Goal: Task Accomplishment & Management: Manage account settings

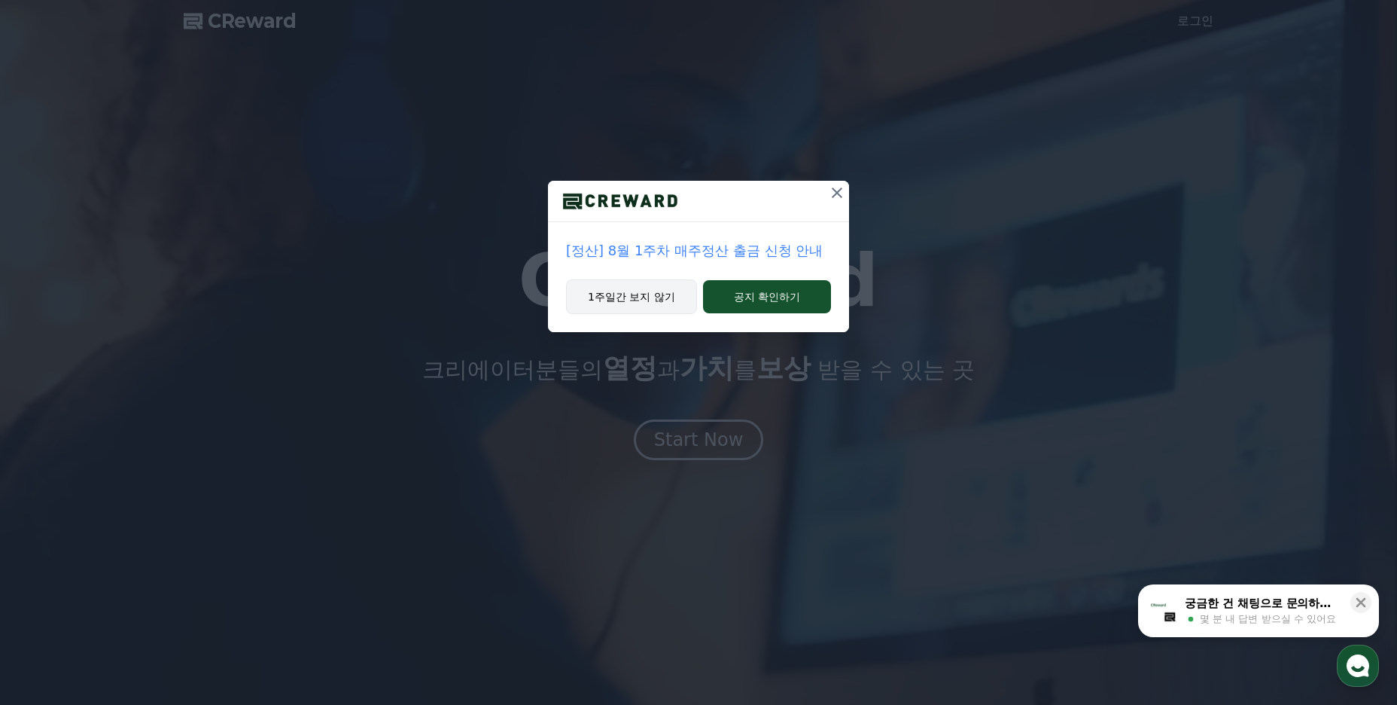
click at [646, 302] on button "1주일간 보지 않기" at bounding box center [631, 296] width 131 height 35
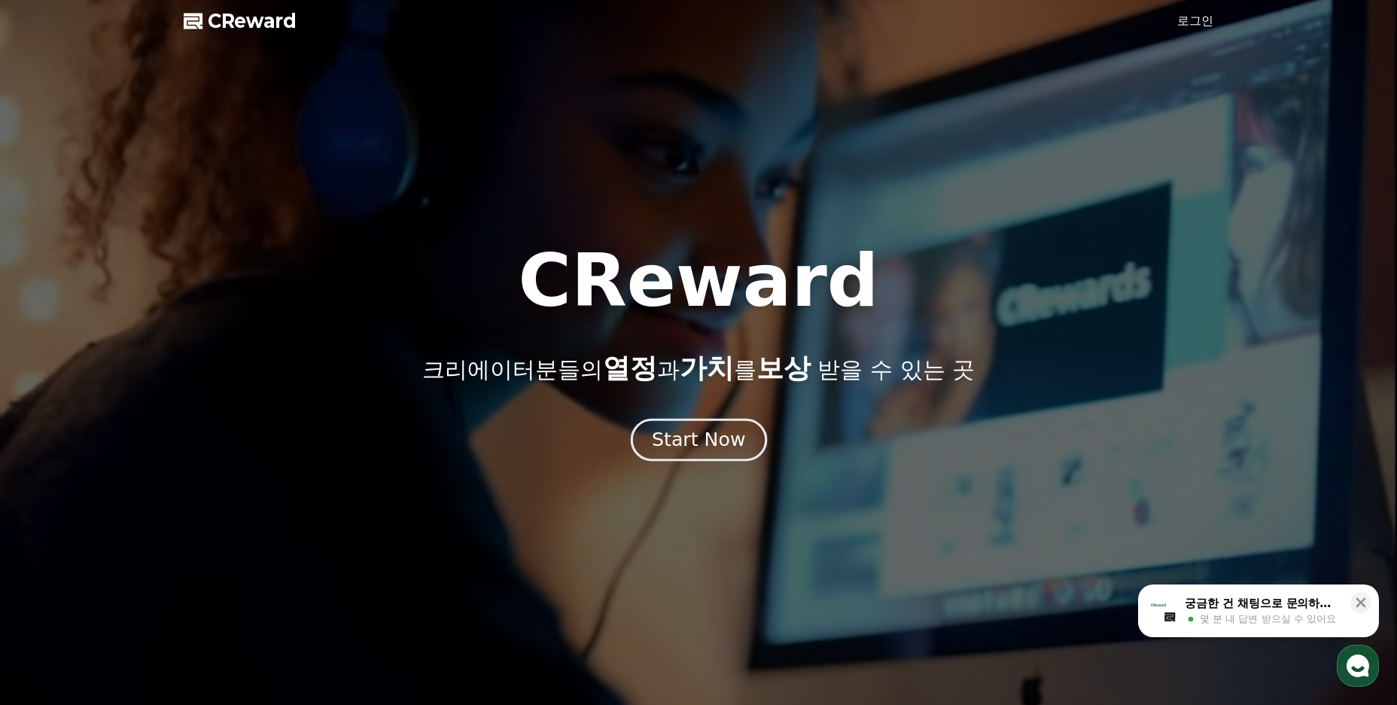
click at [733, 441] on div "Start Now" at bounding box center [698, 440] width 93 height 26
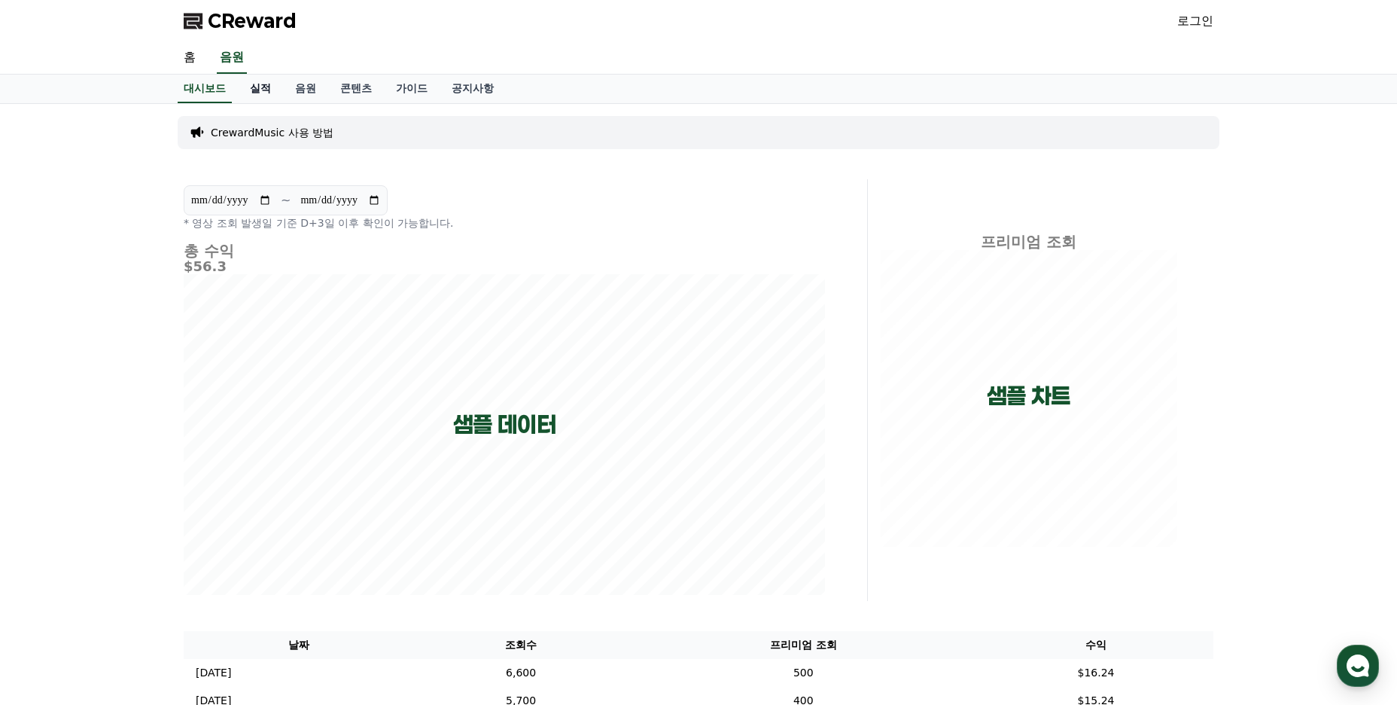
click at [258, 90] on link "실적" at bounding box center [260, 89] width 45 height 29
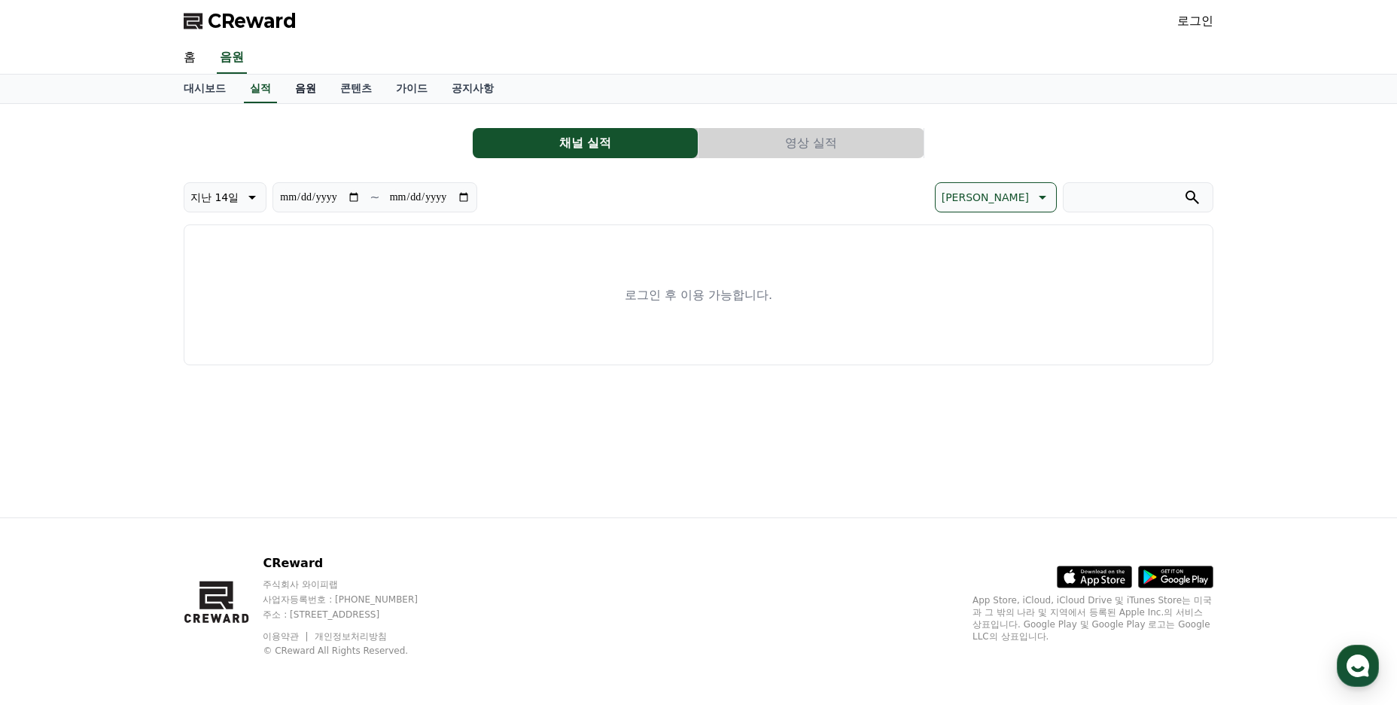
click at [313, 93] on link "음원" at bounding box center [305, 89] width 45 height 29
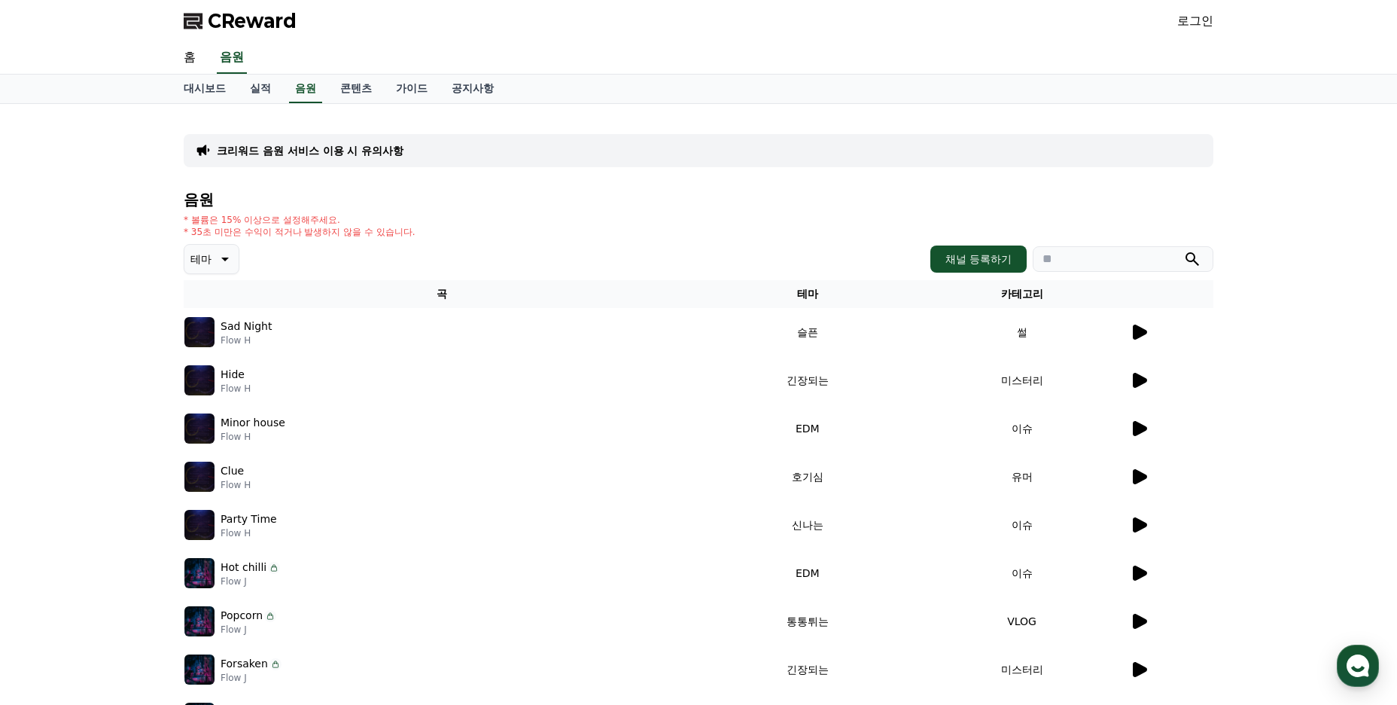
click at [1140, 330] on icon at bounding box center [1140, 331] width 14 height 15
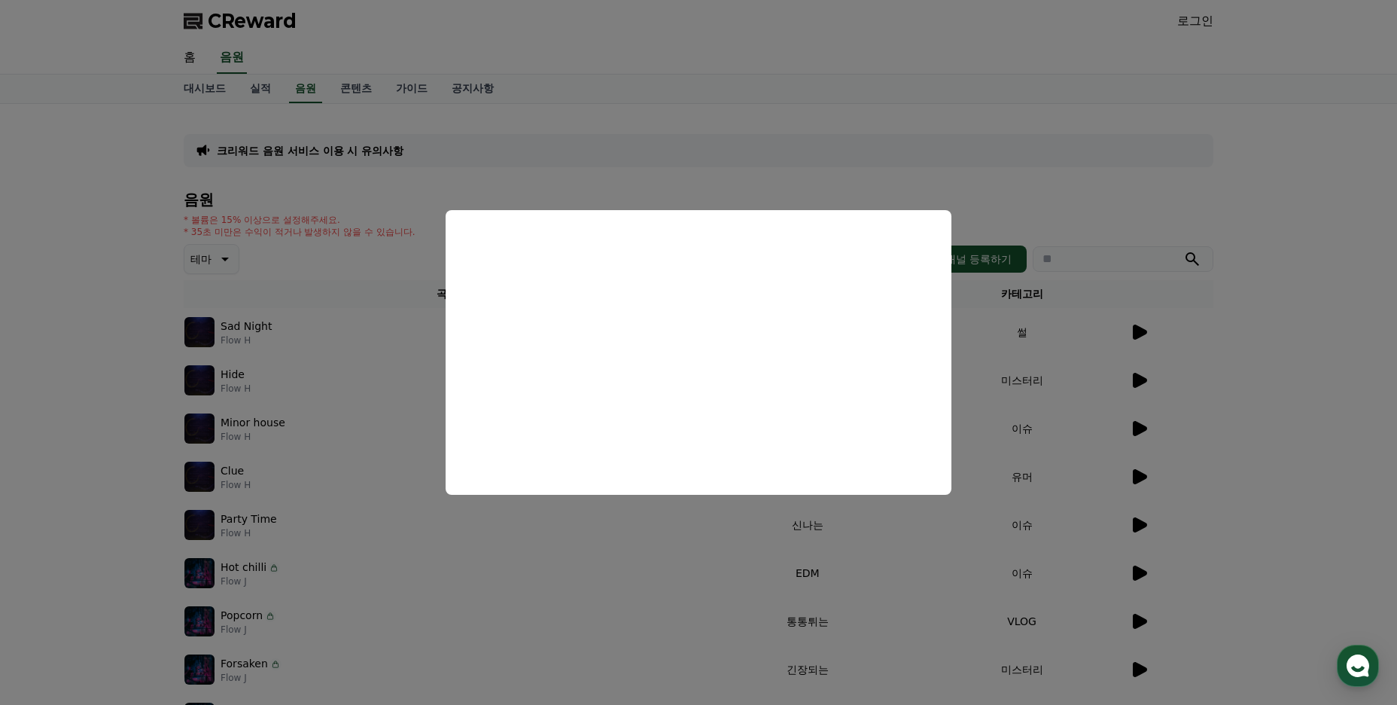
click at [776, 144] on button "close modal" at bounding box center [698, 352] width 1397 height 705
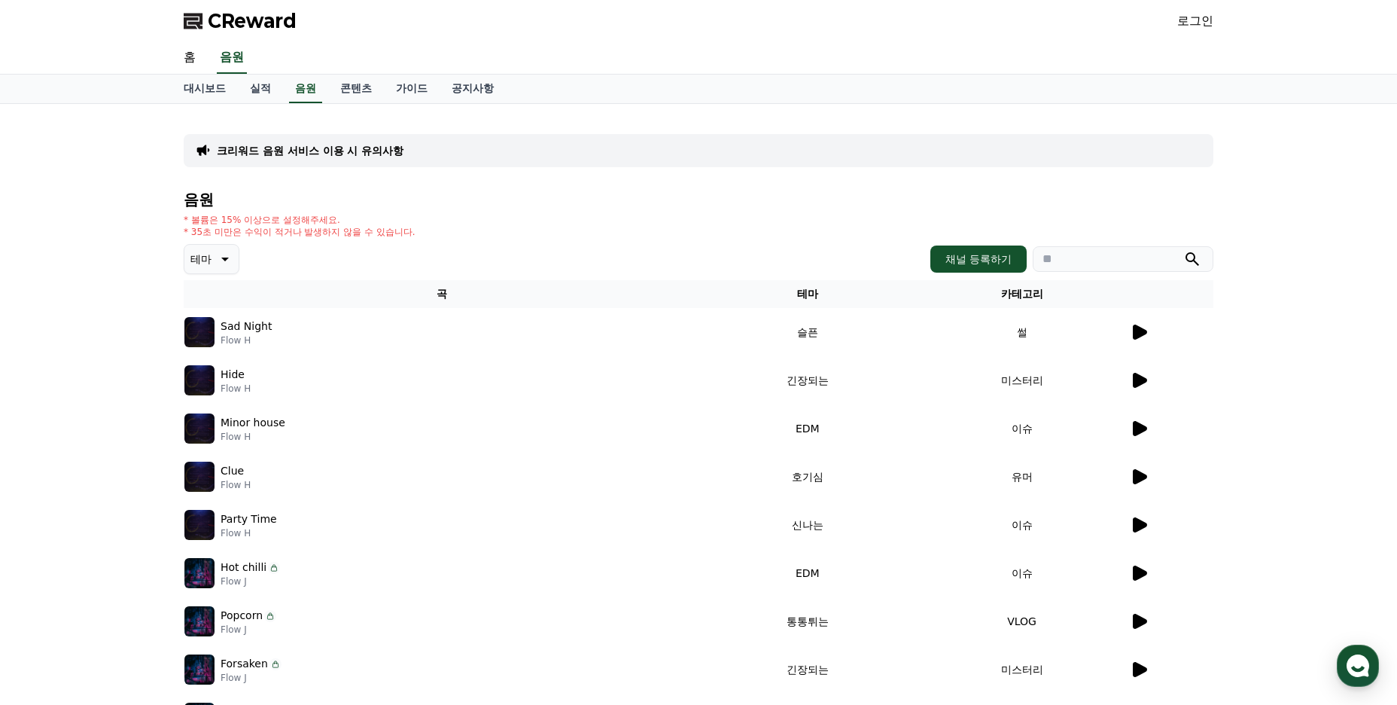
click at [214, 258] on button "테마" at bounding box center [212, 259] width 56 height 30
click at [207, 382] on button "밝은" at bounding box center [202, 380] width 33 height 33
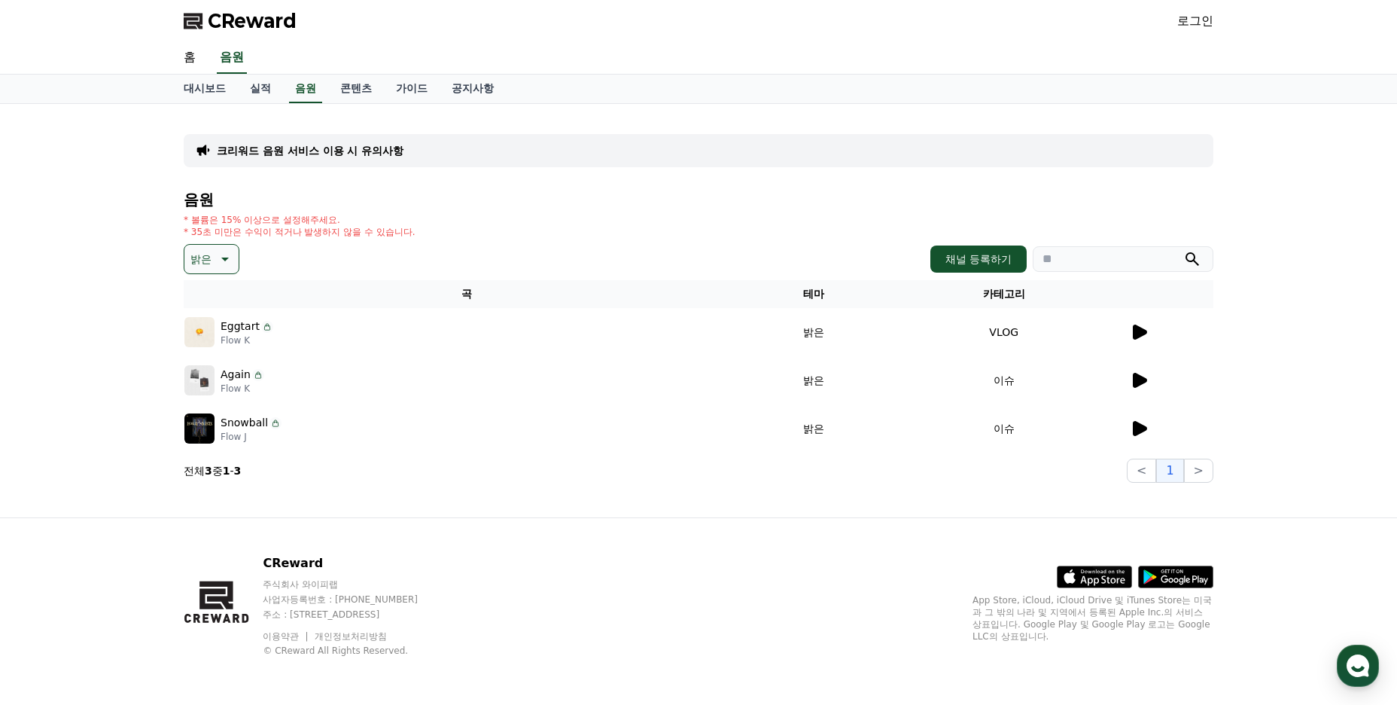
click at [1134, 336] on icon at bounding box center [1140, 331] width 14 height 15
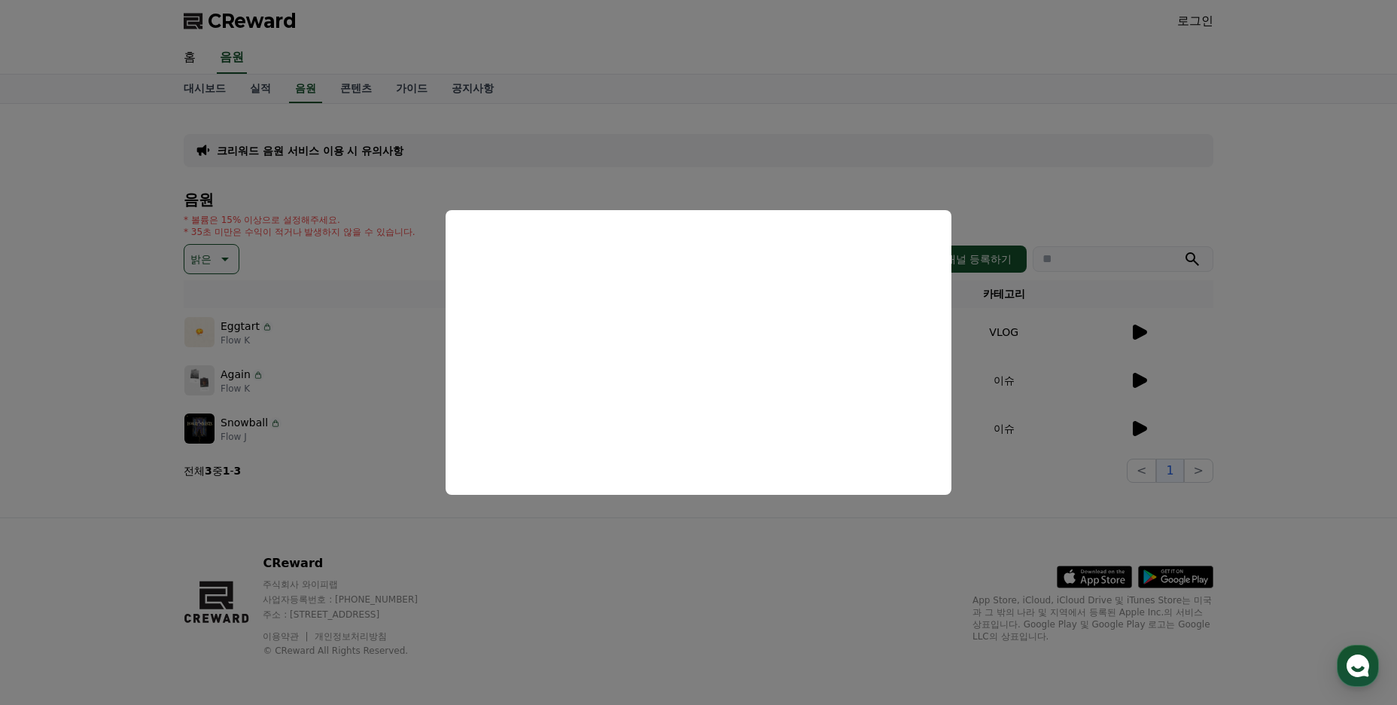
click at [946, 140] on button "close modal" at bounding box center [698, 352] width 1397 height 705
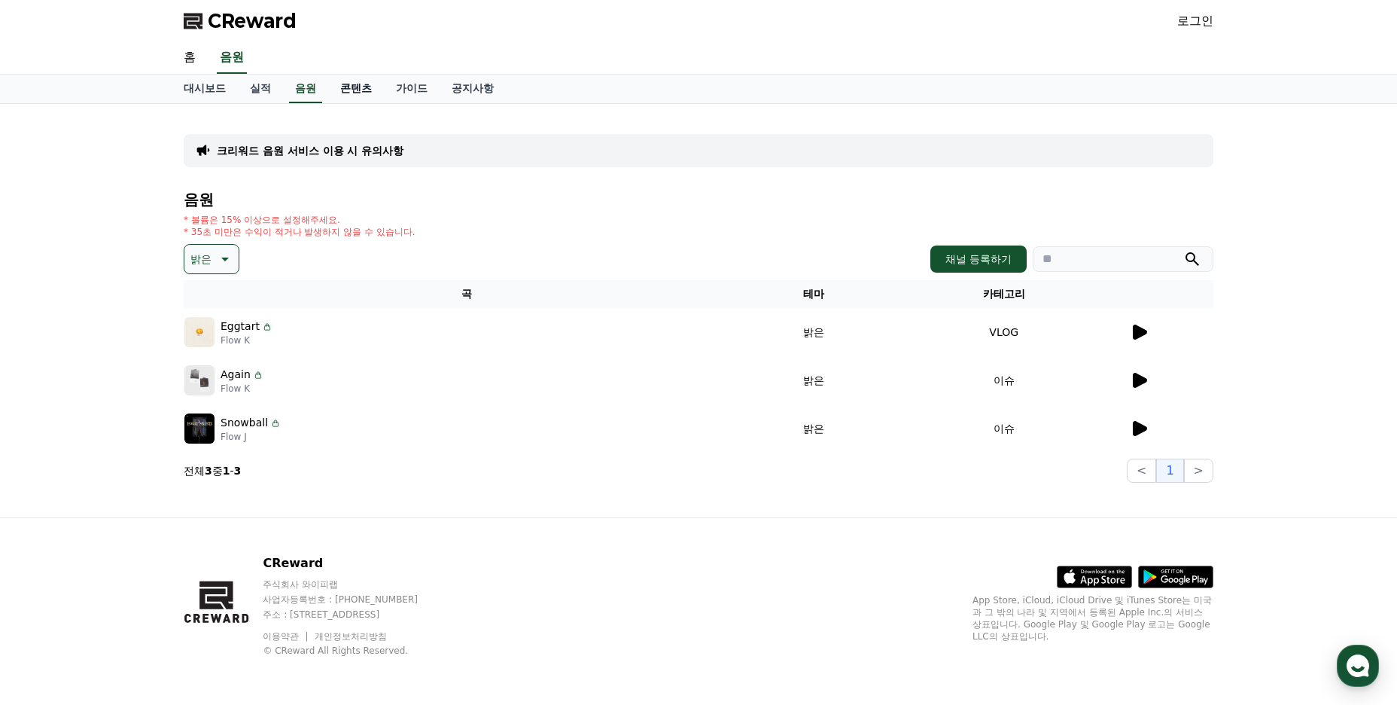
click at [361, 90] on link "콘텐츠" at bounding box center [356, 89] width 56 height 29
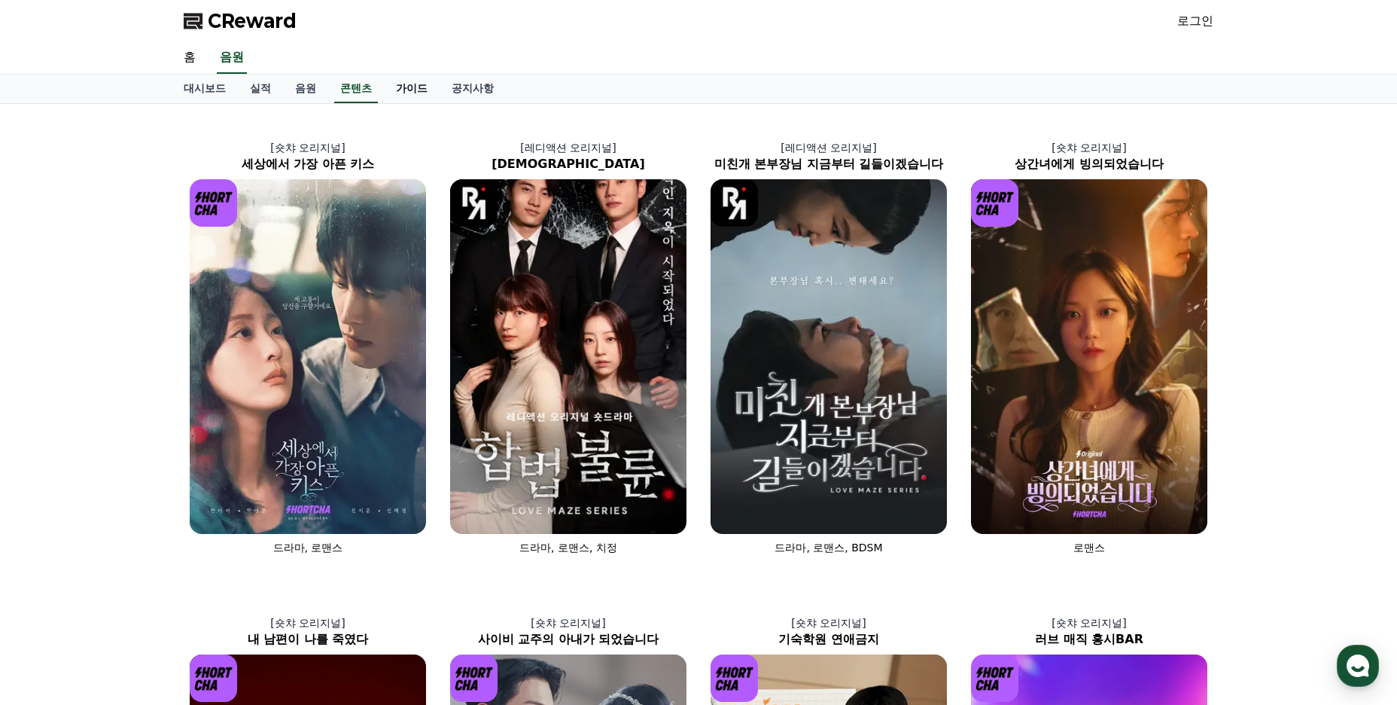
click at [411, 93] on link "가이드" at bounding box center [412, 89] width 56 height 29
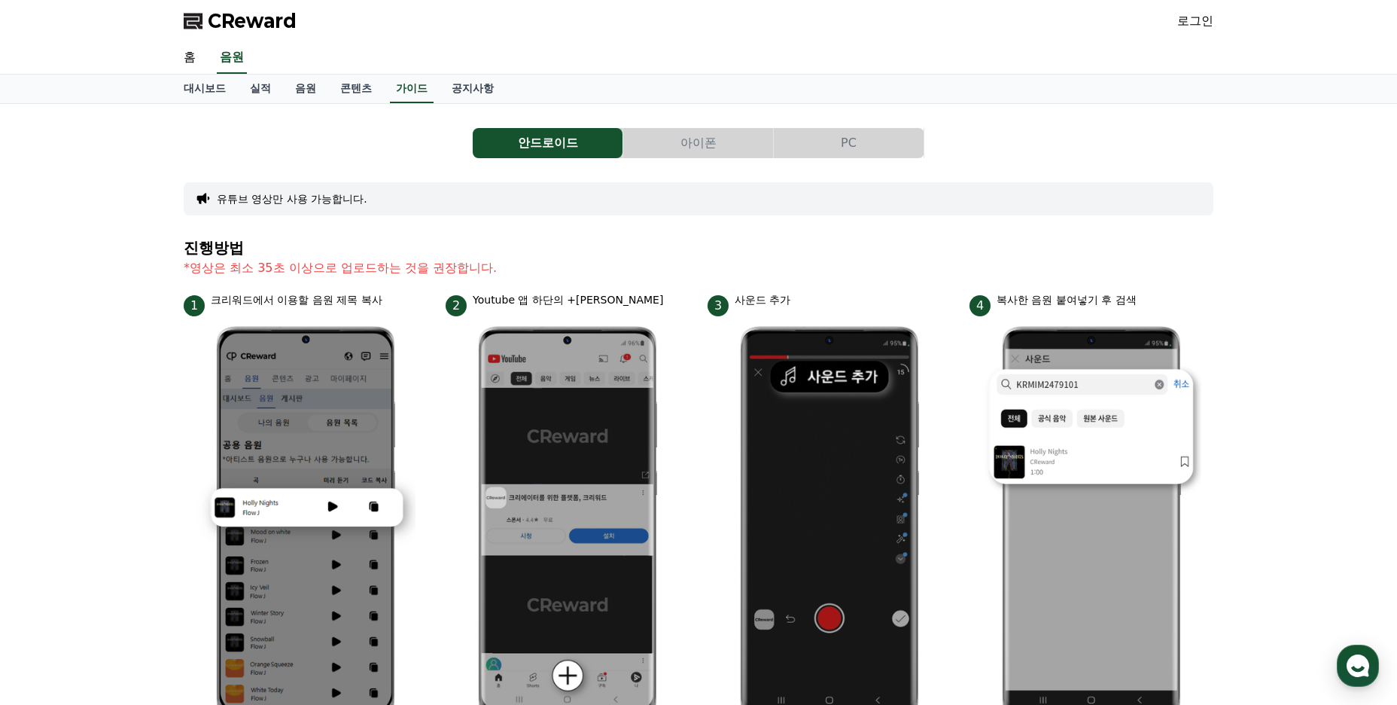
click at [845, 145] on button "PC" at bounding box center [849, 143] width 150 height 30
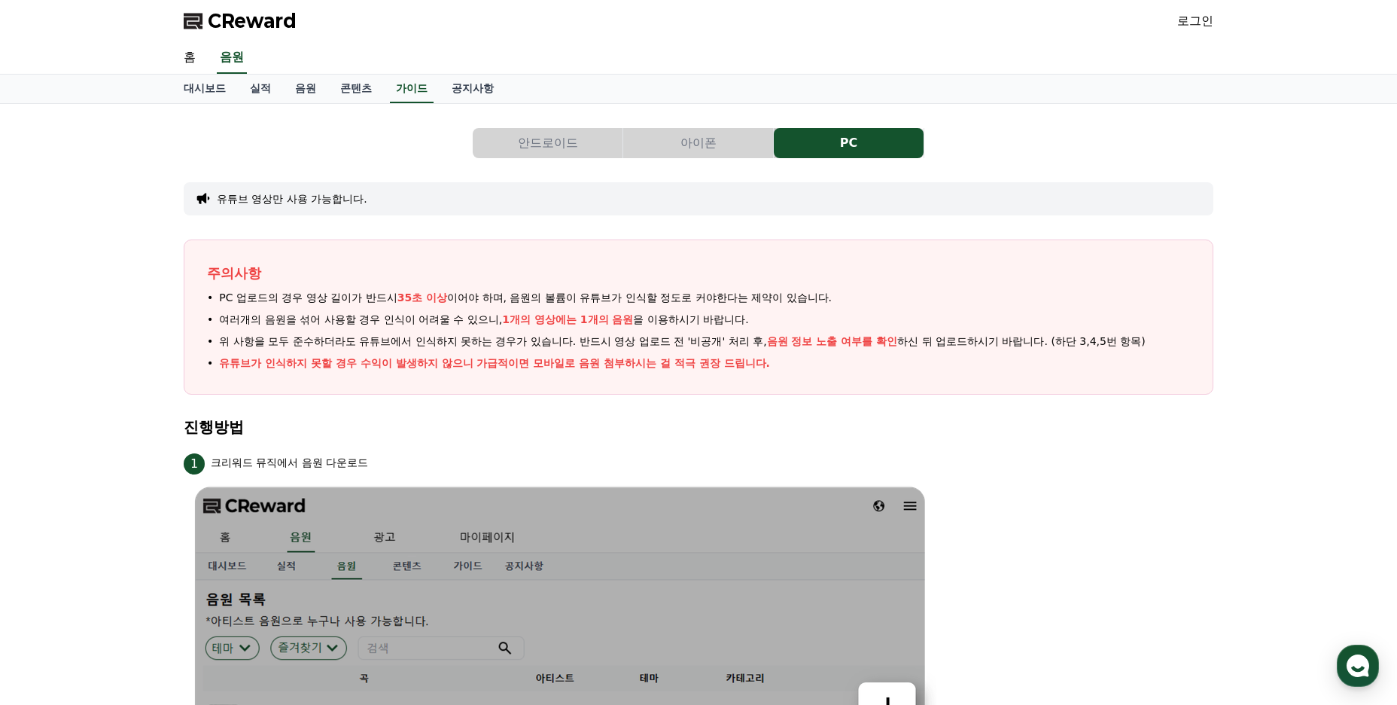
click at [601, 208] on div "유튜브 영상만 사용 가능합니다." at bounding box center [699, 198] width 1030 height 33
click at [1186, 22] on link "로그인" at bounding box center [1195, 21] width 36 height 18
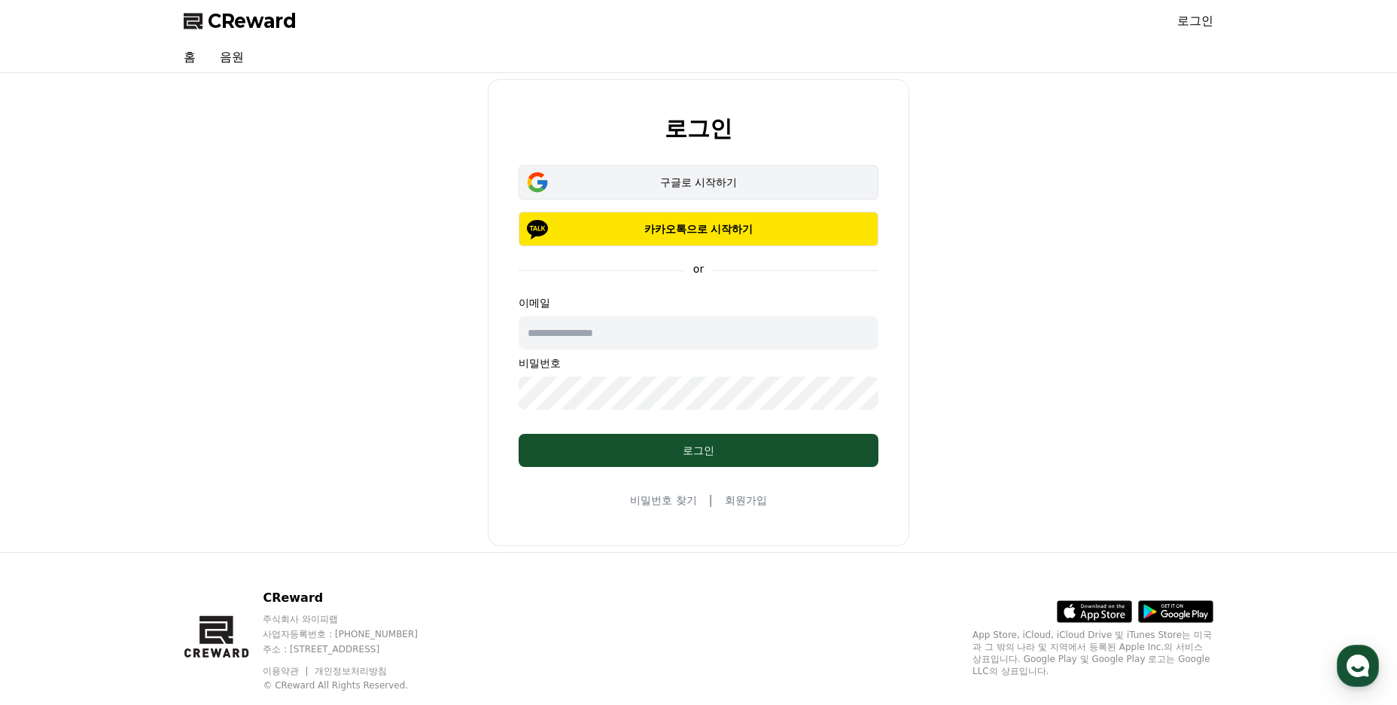
click at [722, 185] on div "구글로 시작하기" at bounding box center [699, 182] width 316 height 15
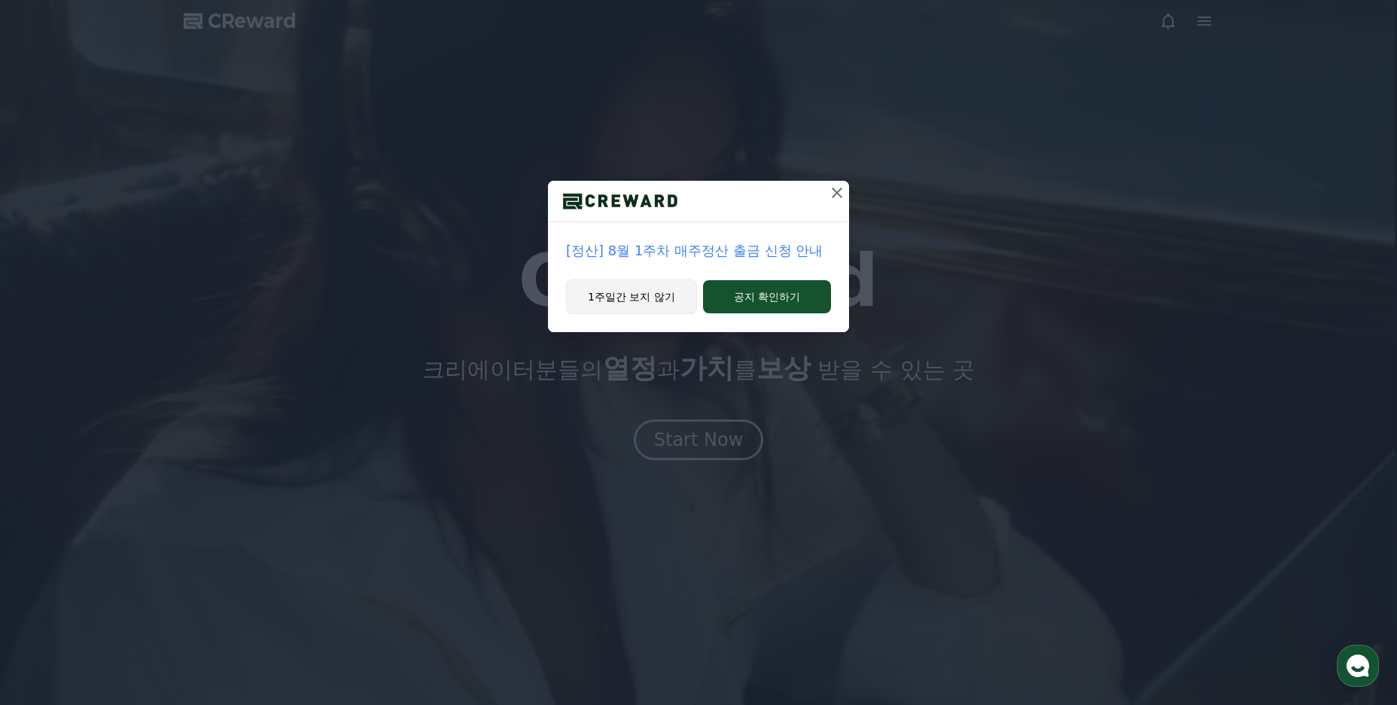
click at [655, 303] on button "1주일간 보지 않기" at bounding box center [631, 296] width 131 height 35
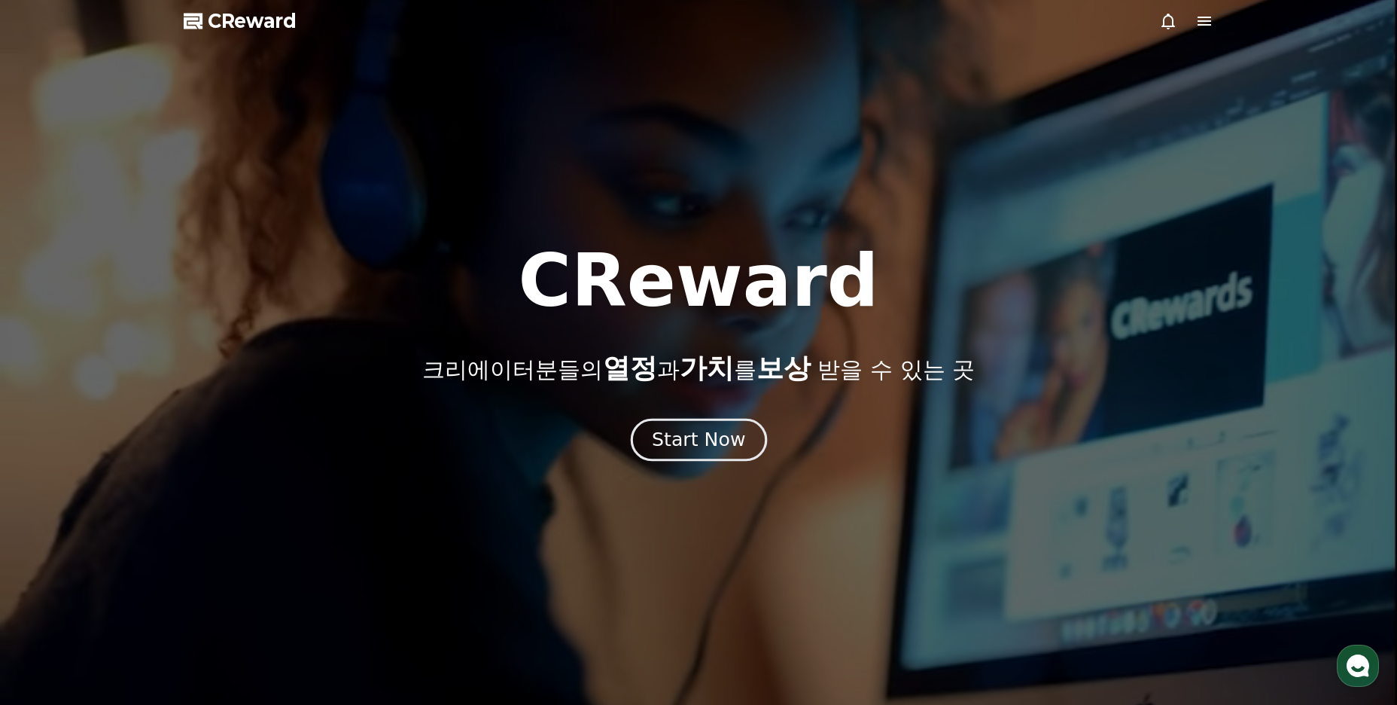
click at [704, 440] on div "Start Now" at bounding box center [698, 440] width 93 height 26
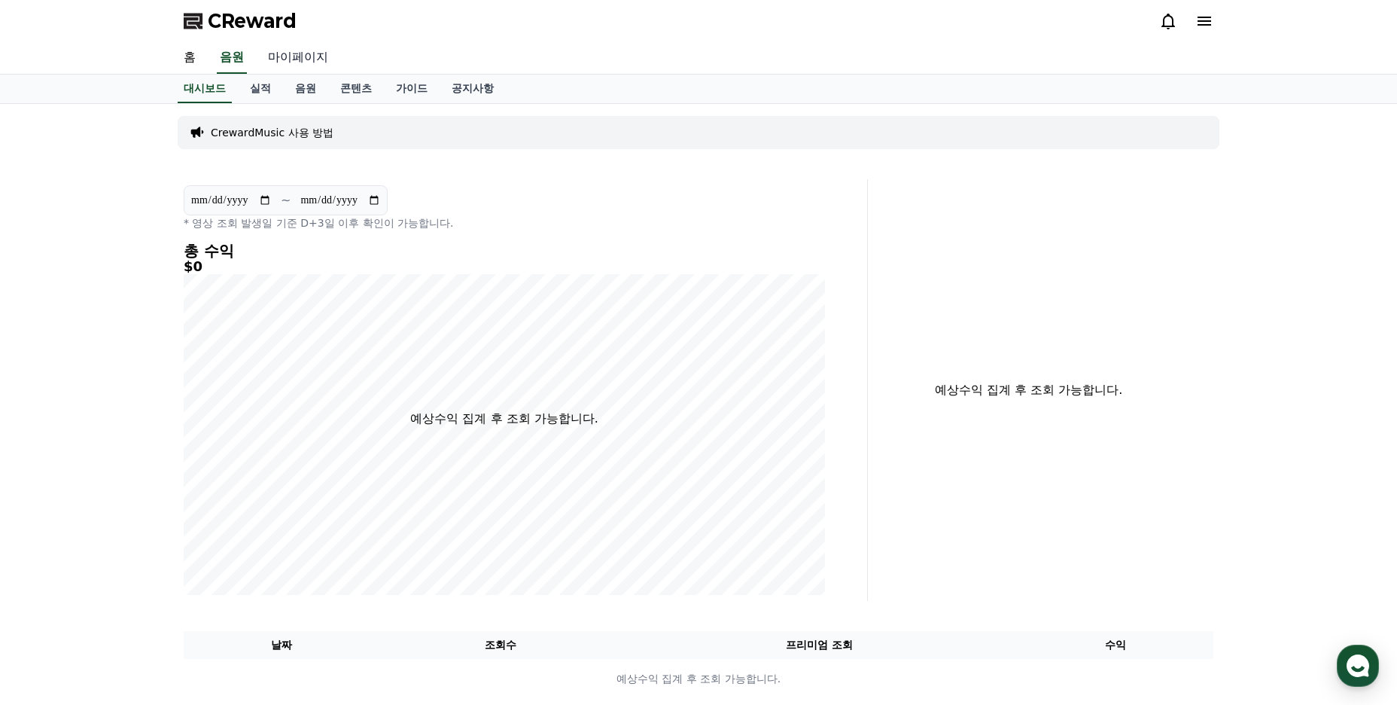
click at [299, 54] on link "마이페이지" at bounding box center [298, 58] width 84 height 32
select select "**********"
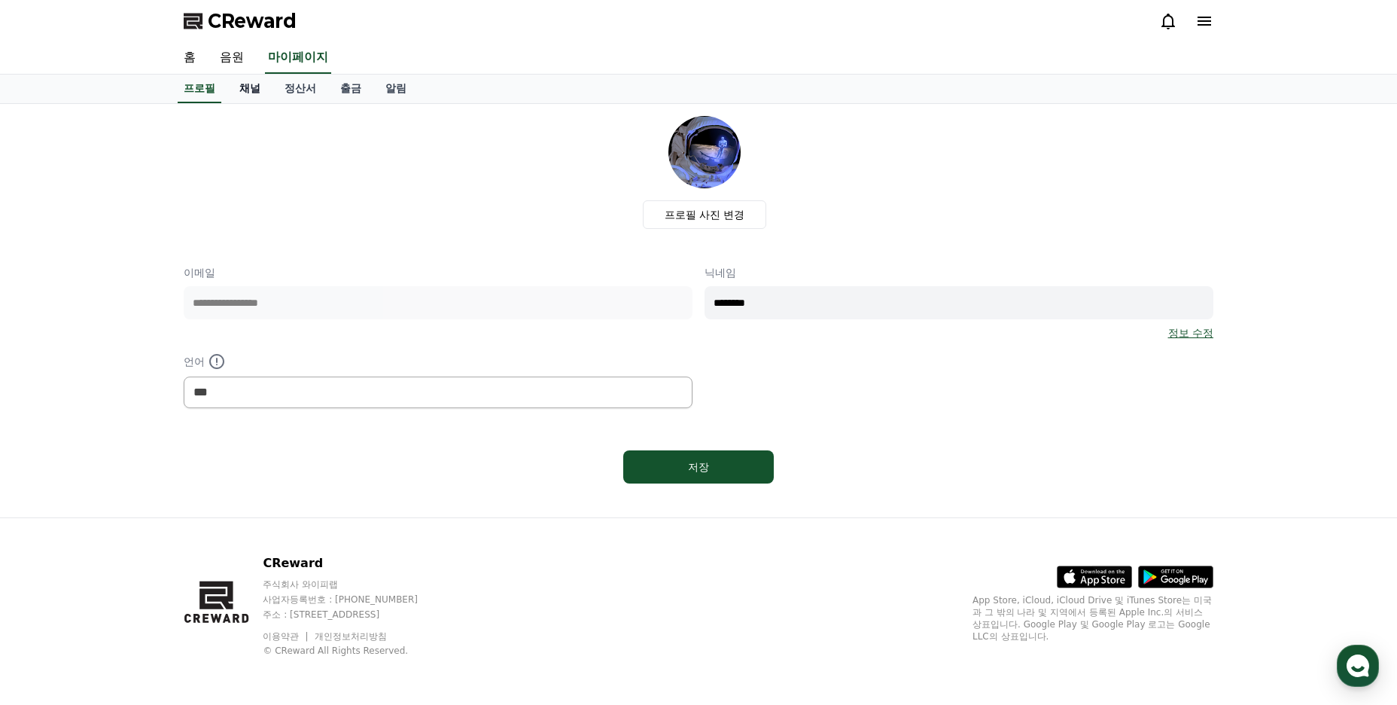
click at [256, 87] on link "채널" at bounding box center [249, 89] width 45 height 29
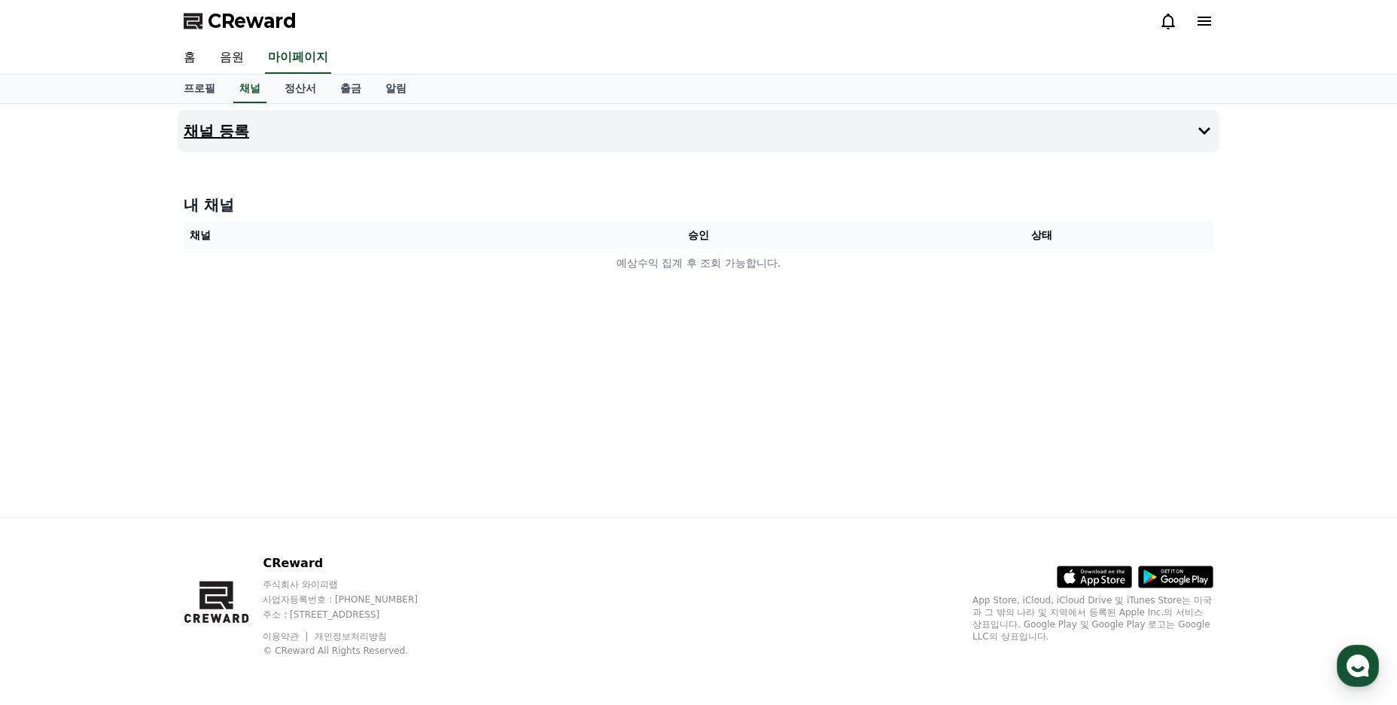
click at [222, 134] on h4 "채널 등록" at bounding box center [216, 131] width 65 height 17
